Goal: Task Accomplishment & Management: Manage account settings

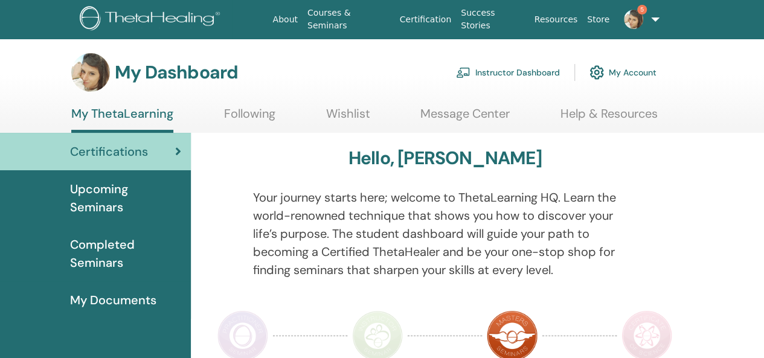
click at [539, 74] on link "Instructor Dashboard" at bounding box center [508, 72] width 104 height 27
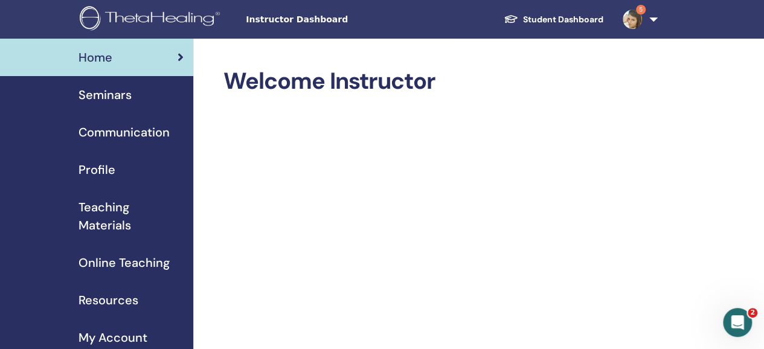
click at [114, 96] on span "Seminars" at bounding box center [105, 95] width 53 height 18
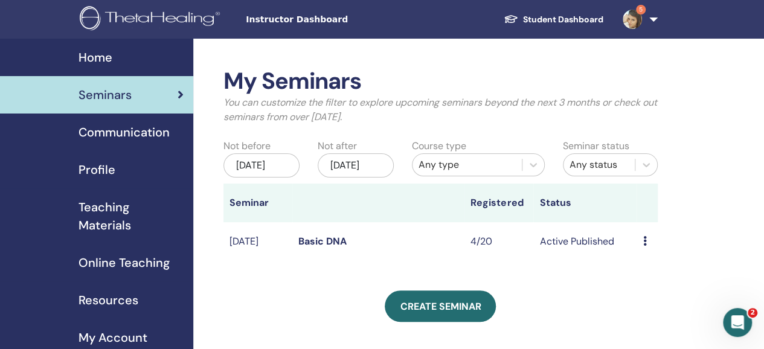
click at [644, 246] on icon at bounding box center [645, 241] width 4 height 10
click at [529, 252] on td "4/20" at bounding box center [499, 241] width 69 height 39
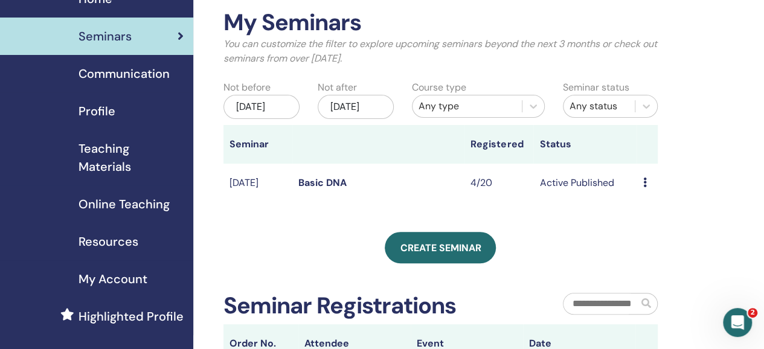
scroll to position [59, 0]
click at [473, 188] on td "4/20" at bounding box center [499, 182] width 69 height 39
click at [592, 196] on td "Active Published" at bounding box center [584, 182] width 103 height 39
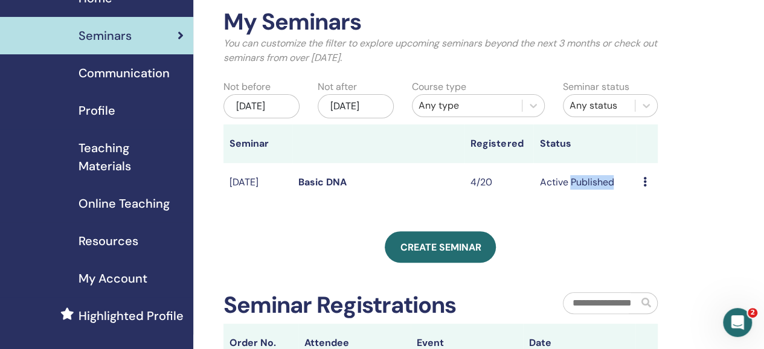
click at [592, 196] on td "Active Published" at bounding box center [584, 182] width 103 height 39
click at [646, 190] on div "Preview Edit Attendees Cancel" at bounding box center [647, 182] width 8 height 14
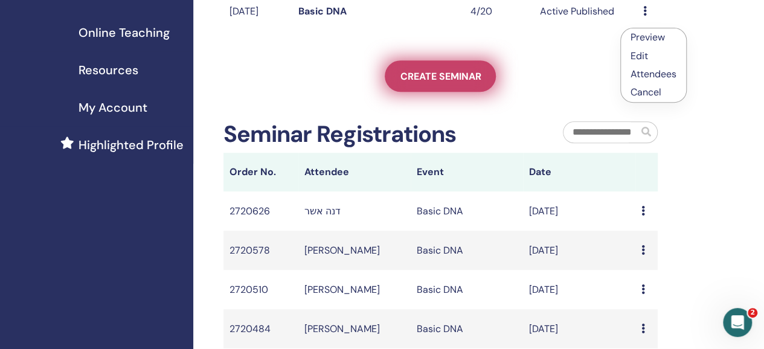
scroll to position [336, 0]
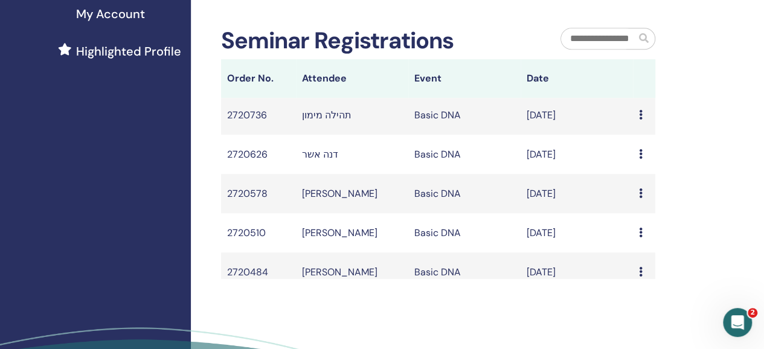
scroll to position [54, 0]
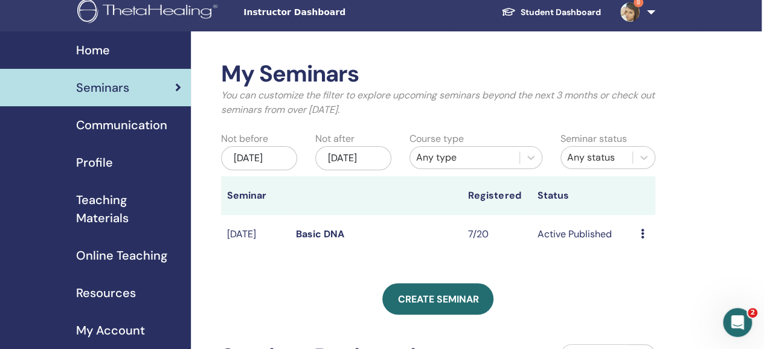
scroll to position [0, 2]
